Goal: Information Seeking & Learning: Check status

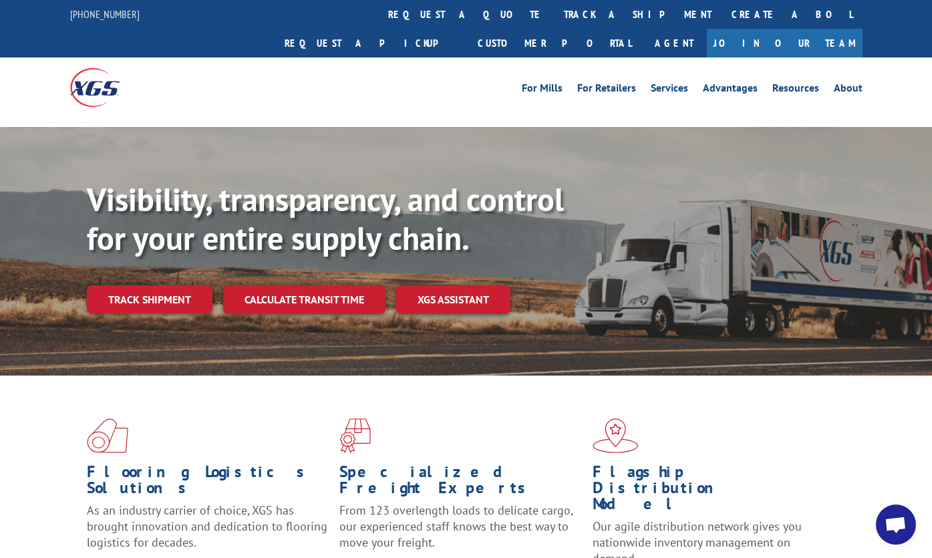
click at [153, 285] on link "Track shipment" at bounding box center [150, 299] width 126 height 28
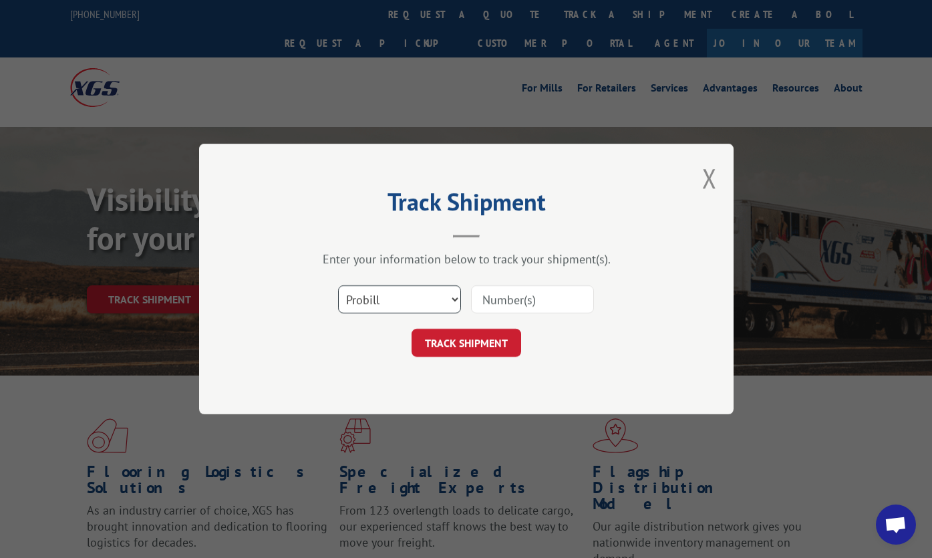
click at [435, 295] on select "Select category... Probill BOL PO" at bounding box center [399, 299] width 123 height 28
select select "po"
click at [338, 285] on select "Select category... Probill BOL PO" at bounding box center [399, 299] width 123 height 28
click at [523, 298] on input at bounding box center [532, 299] width 123 height 28
paste input "36530055"
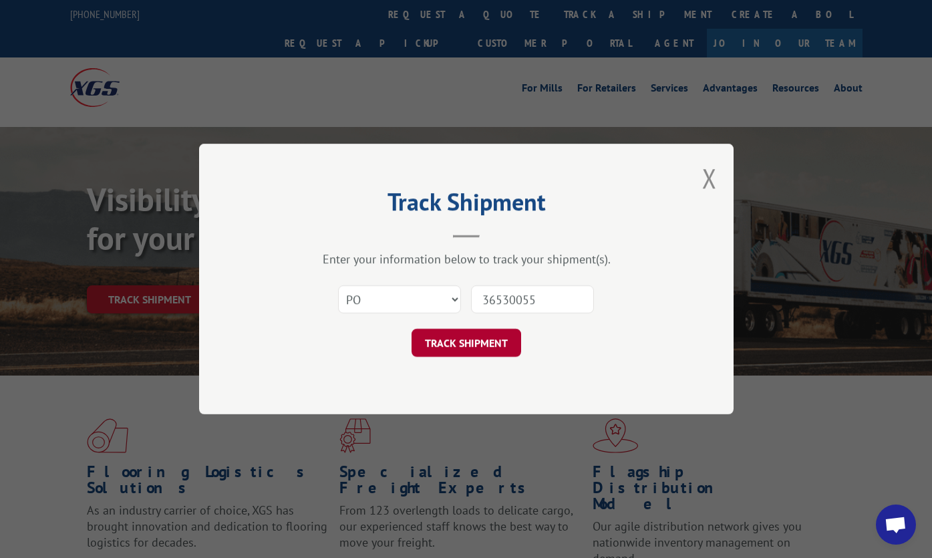
type input "36530055"
click at [491, 350] on button "TRACK SHIPMENT" at bounding box center [467, 343] width 110 height 28
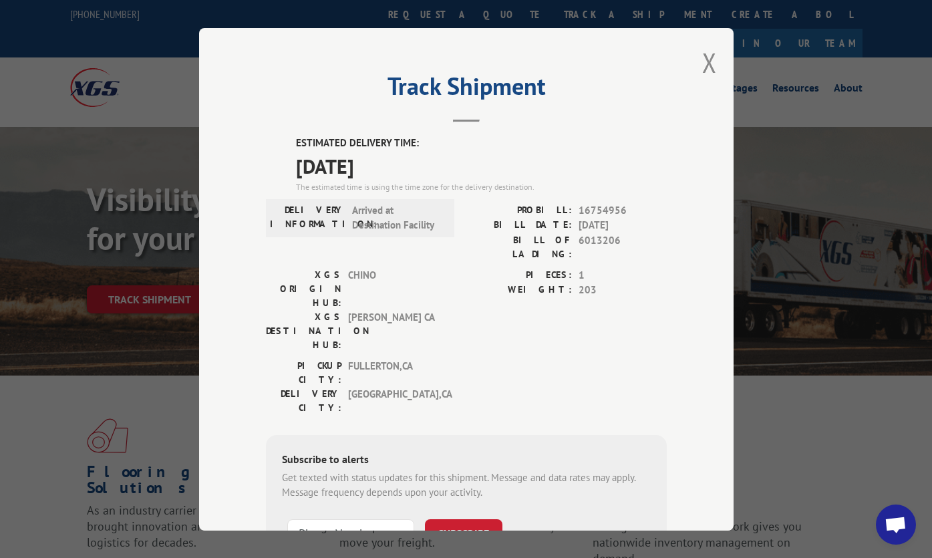
click at [533, 358] on div "PICKUP CITY: [GEOGRAPHIC_DATA] , [GEOGRAPHIC_DATA]: [GEOGRAPHIC_DATA] , [GEOGRA…" at bounding box center [466, 389] width 401 height 63
